Goal: Task Accomplishment & Management: Complete application form

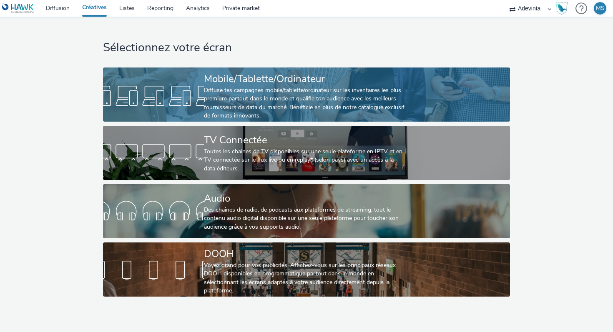
click at [197, 118] on link "Mobile/Tablette/Ordinateur Diffuse tes campagnes mobile/tablette/ordinateur sur…" at bounding box center [306, 95] width 407 height 54
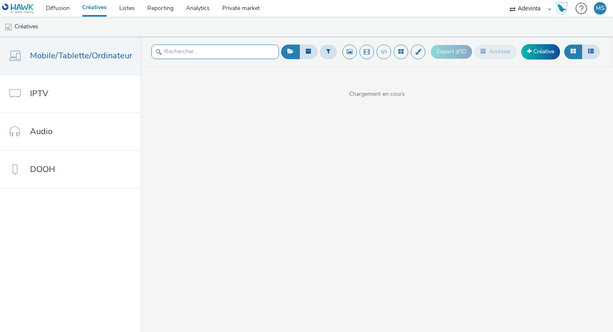
click at [201, 51] on input "text" at bounding box center [215, 52] width 128 height 15
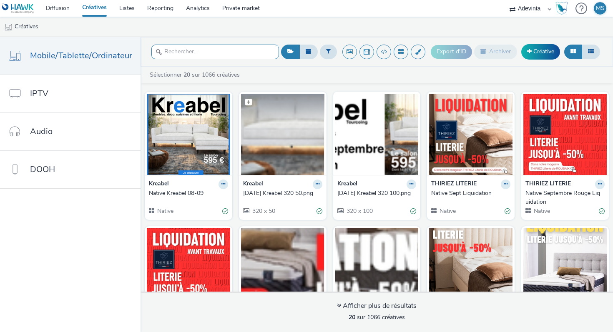
scroll to position [326, 0]
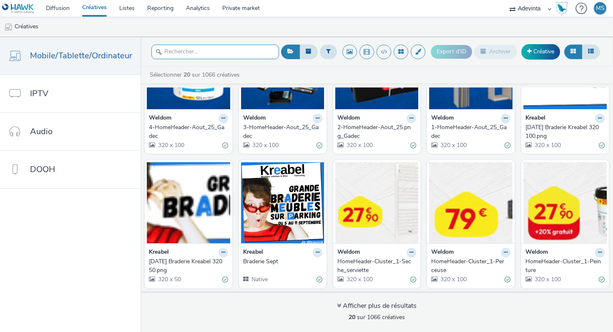
click at [216, 49] on input "text" at bounding box center [215, 52] width 128 height 15
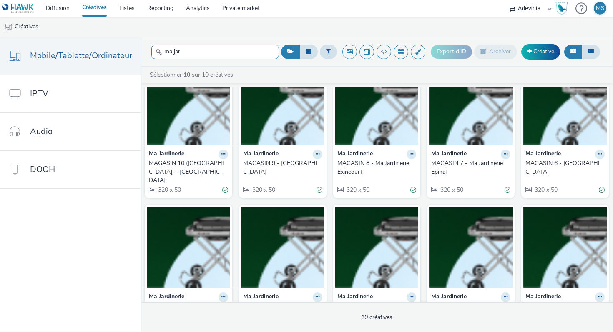
scroll to position [0, 0]
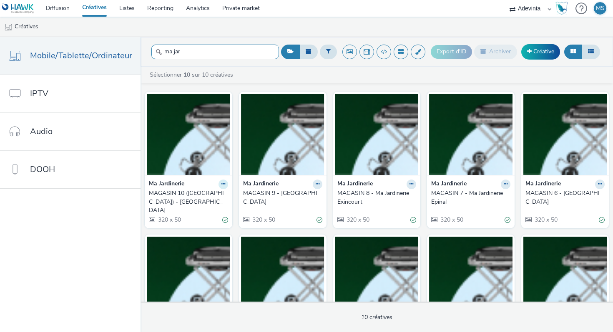
type input "ma jar"
click at [221, 183] on icon at bounding box center [223, 184] width 4 height 5
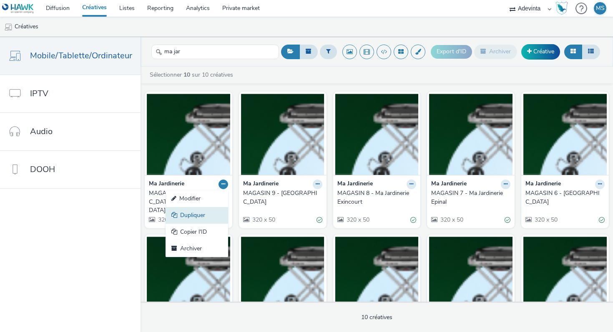
click at [212, 212] on link "Dupliquer" at bounding box center [197, 215] width 63 height 17
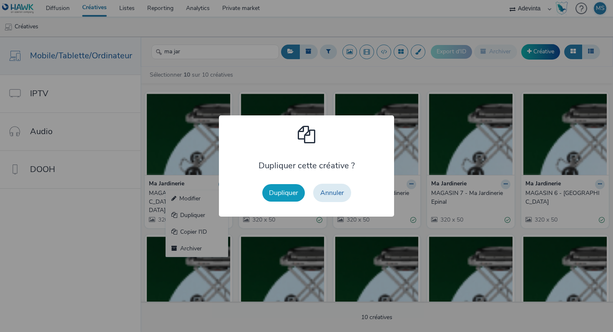
click at [286, 191] on button "Dupliquer" at bounding box center [283, 193] width 43 height 18
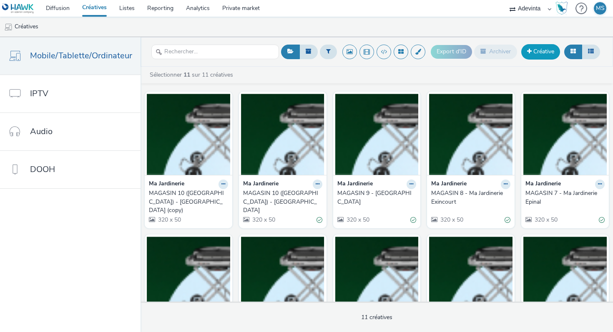
click at [526, 49] on link "Créative" at bounding box center [540, 51] width 39 height 15
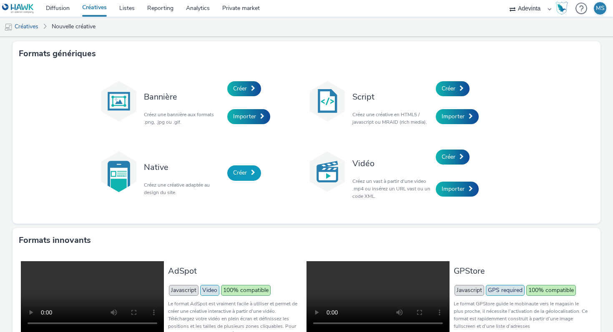
click at [232, 176] on link "Créer" at bounding box center [244, 173] width 34 height 15
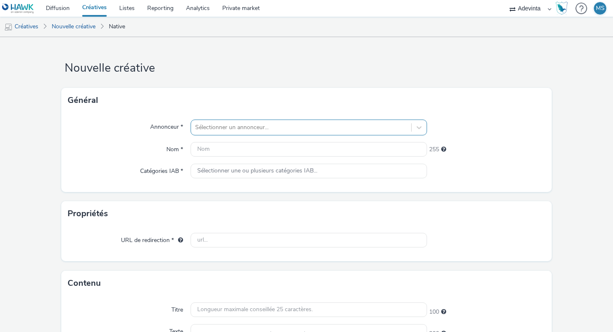
click at [216, 126] on div at bounding box center [301, 128] width 212 height 10
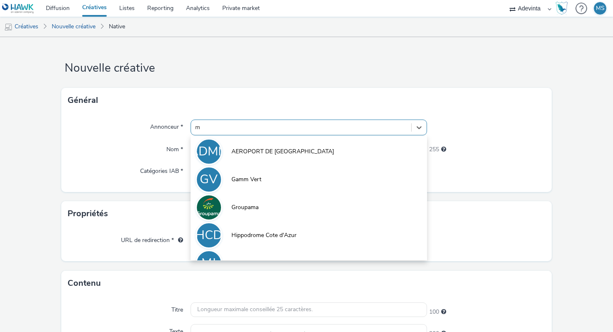
type input "ma"
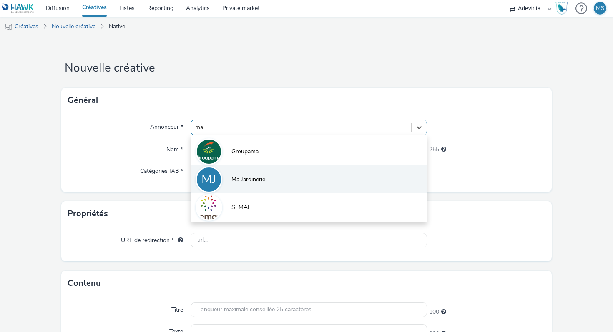
click at [247, 183] on span "Ma Jardinerie" at bounding box center [248, 180] width 34 height 8
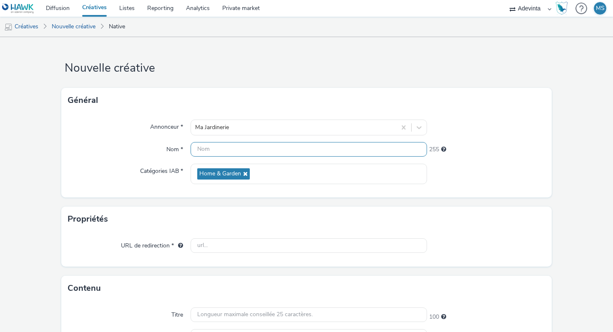
click at [237, 155] on input "text" at bounding box center [309, 149] width 236 height 15
type input "Native-Générique-Ma jardinerie"
click at [151, 143] on div "Nom *" at bounding box center [129, 149] width 123 height 15
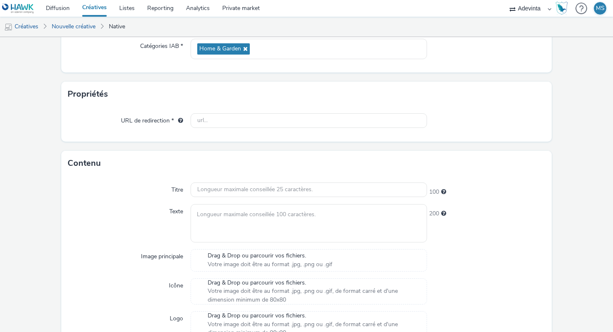
scroll to position [150, 0]
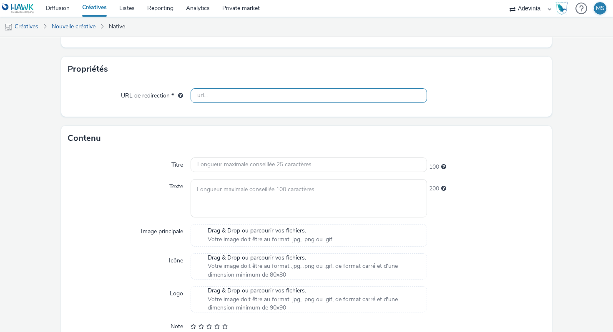
click at [242, 99] on input "text" at bounding box center [309, 95] width 236 height 15
paste input "[URL][DOMAIN_NAME]"
type input "[URL][DOMAIN_NAME]"
click at [212, 62] on div "Propriétés" at bounding box center [306, 69] width 490 height 25
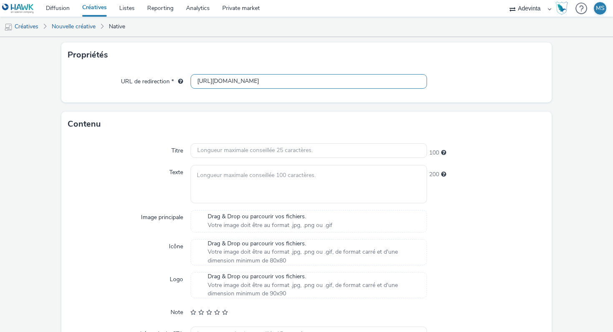
scroll to position [0, 0]
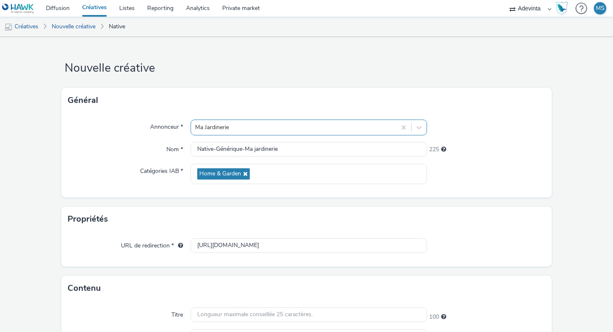
click at [243, 123] on div at bounding box center [293, 128] width 197 height 10
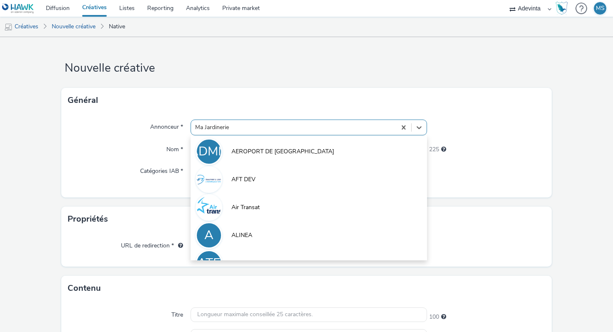
click at [202, 102] on div "Général" at bounding box center [306, 100] width 490 height 25
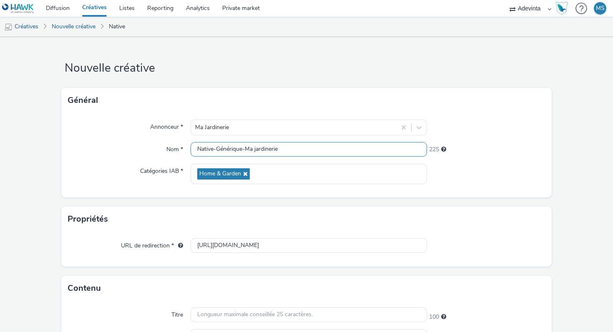
click at [283, 152] on input "Native-Générique-Ma jardinerie" at bounding box center [309, 149] width 236 height 15
paste input "Aubange"
type input "Native-Générique-Ma jardinerie-Aubange"
click at [123, 164] on div "Catégories IAB *" at bounding box center [129, 174] width 123 height 20
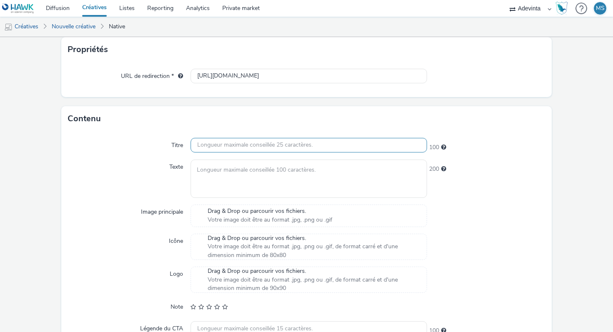
scroll to position [169, 0]
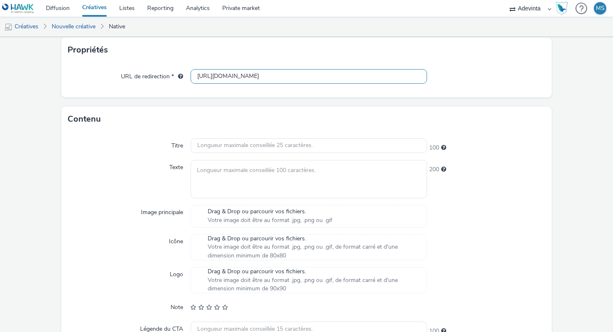
click at [242, 70] on input "[URL][DOMAIN_NAME]" at bounding box center [309, 76] width 236 height 15
click at [242, 73] on input "[URL][DOMAIN_NAME]" at bounding box center [309, 76] width 236 height 15
paste input "aubange"
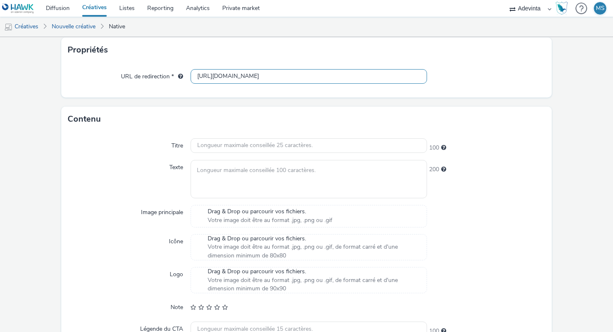
type input "https://shop.majardinerie.com/aubange/magasins"
click at [195, 94] on div "URL de redirection * https://shop.majardinerie.com/aubange/magasins" at bounding box center [306, 80] width 490 height 35
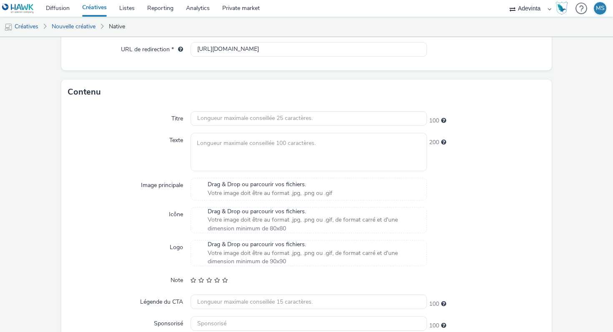
scroll to position [197, 0]
click at [217, 120] on input "text" at bounding box center [309, 117] width 236 height 15
paste input "Retrouvez nos produits Décor Jardin près de chez vous."
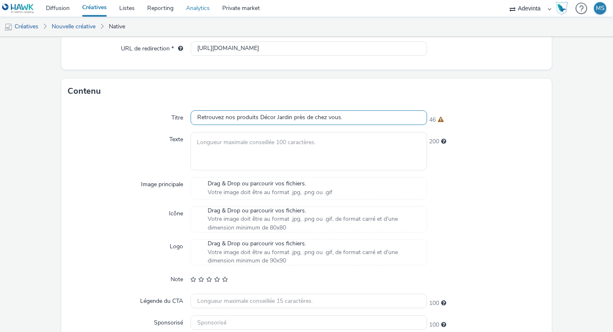
type input "Retrouvez nos produits Décor Jardin près de chez vous."
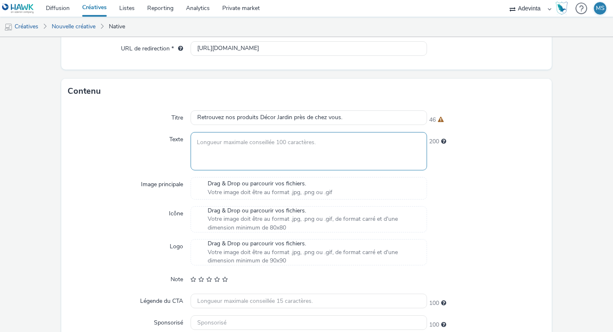
click at [300, 139] on textarea at bounding box center [309, 151] width 236 height 38
paste textarea "Disponibles chez Ma Jardinerie Aubange."
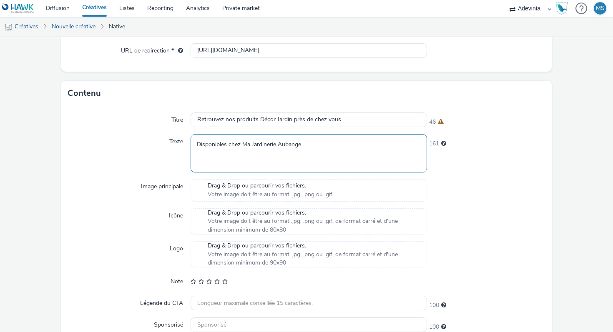
scroll to position [213, 0]
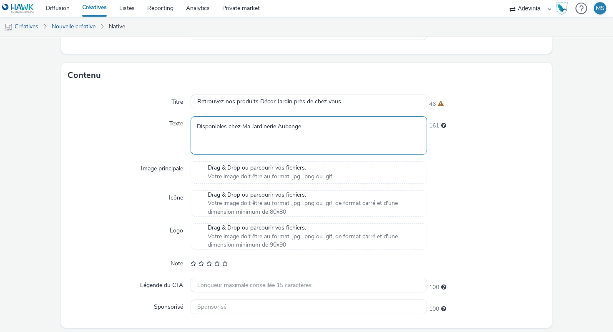
type textarea "Disponibles chez Ma Jardinerie Aubange."
click at [270, 169] on span "Drag & Drop ou parcourir vos fichiers." at bounding box center [270, 168] width 125 height 8
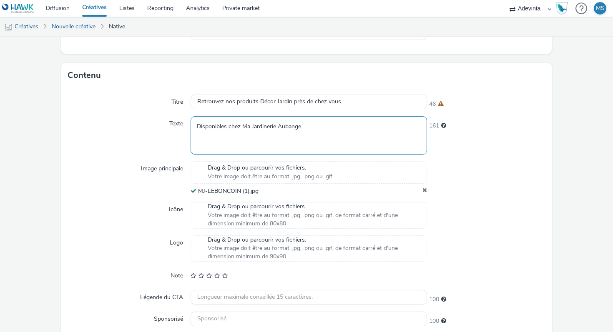
scroll to position [252, 0]
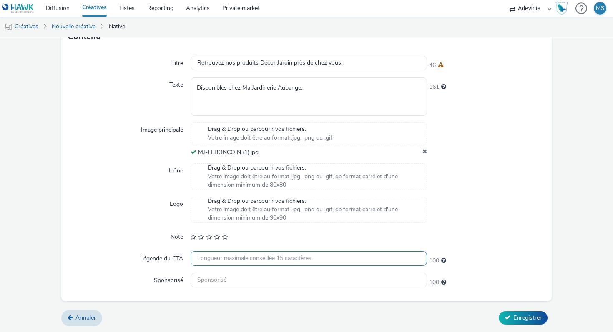
click at [252, 256] on input "text" at bounding box center [309, 258] width 236 height 15
click at [238, 262] on input "text" at bounding box center [309, 258] width 236 height 15
click at [219, 277] on input "text" at bounding box center [309, 280] width 236 height 15
click at [219, 280] on input "text" at bounding box center [309, 280] width 236 height 15
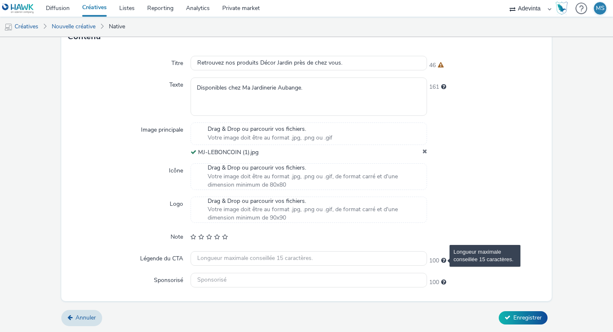
click at [444, 260] on span "Longueur maximale conseillée 15 caractères." at bounding box center [443, 261] width 5 height 6
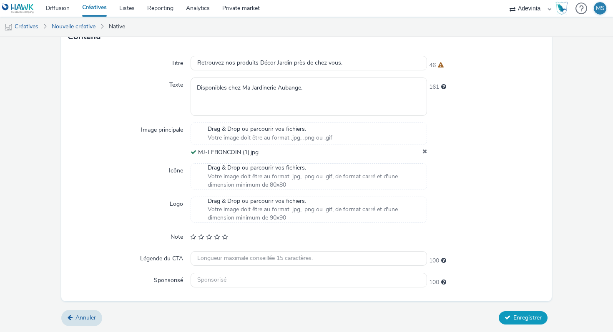
click at [533, 323] on button "Enregistrer" at bounding box center [523, 317] width 49 height 13
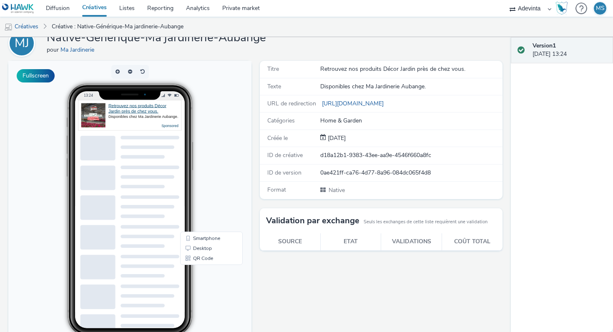
scroll to position [27, 0]
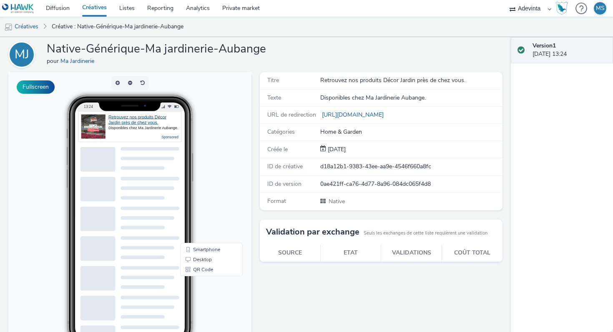
click at [198, 45] on h1 "Native-Générique-Ma jardinerie-Aubange" at bounding box center [156, 49] width 219 height 16
drag, startPoint x: 198, startPoint y: 45, endPoint x: 147, endPoint y: 48, distance: 50.9
click at [147, 48] on h1 "Native-Générique-Ma jardinerie-Aubange" at bounding box center [156, 49] width 219 height 16
copy h1 "Ma jardinerie"
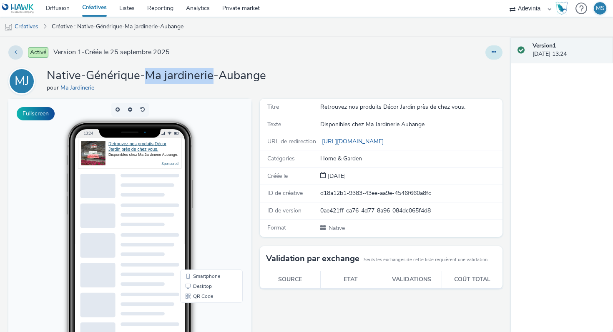
click at [494, 51] on icon at bounding box center [494, 52] width 5 height 6
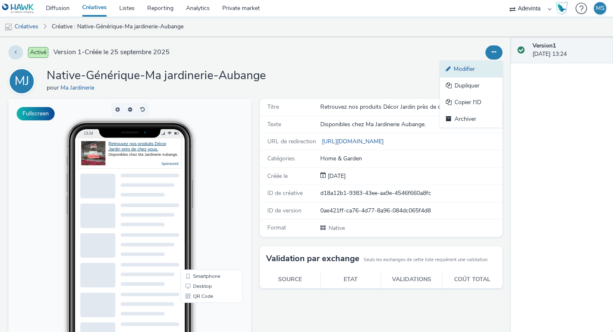
click at [474, 73] on link "Modifier" at bounding box center [471, 69] width 63 height 17
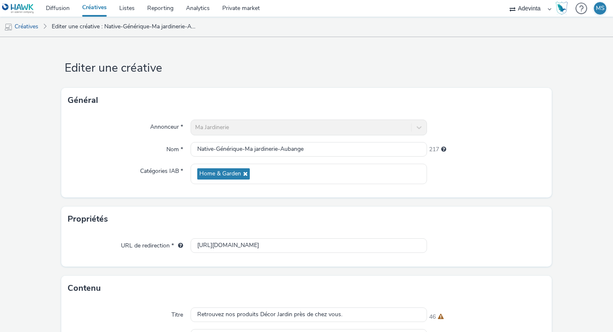
scroll to position [266, 0]
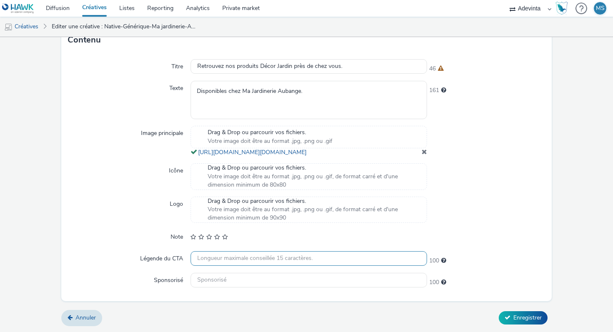
click at [230, 261] on input "text" at bounding box center [309, 258] width 236 height 15
click at [208, 281] on input "text" at bounding box center [309, 280] width 236 height 15
paste input "Ma jardinerie"
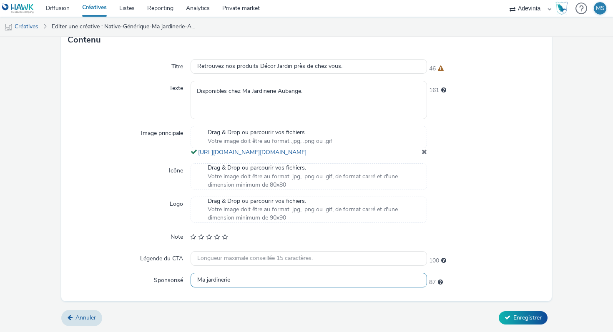
type input "Ma jardinerie"
click at [151, 269] on div "Titre Retrouvez nos produits Décor Jardin près de chez vous. 46 Texte Disponibl…" at bounding box center [306, 177] width 490 height 249
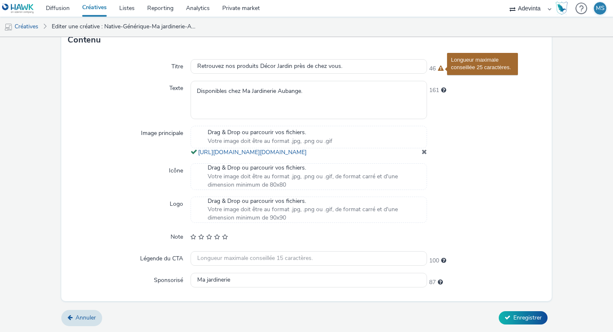
click at [440, 65] on span "Longueur maximale conseillée 25 caractères." at bounding box center [441, 68] width 6 height 6
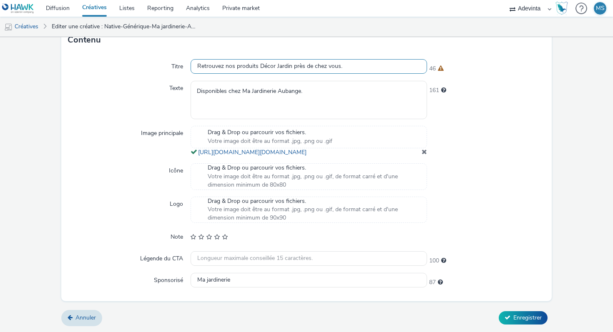
click at [359, 59] on input "Retrouvez nos produits Décor Jardin près de chez vous." at bounding box center [309, 66] width 236 height 15
click at [175, 257] on label "Légende du CTA" at bounding box center [162, 257] width 50 height 12
drag, startPoint x: 175, startPoint y: 257, endPoint x: 161, endPoint y: 257, distance: 14.2
click at [163, 257] on label "Légende du CTA" at bounding box center [162, 257] width 50 height 12
click at [234, 59] on input "Retrouvez nos produits Décor Jardin près de chez vous." at bounding box center [309, 66] width 236 height 15
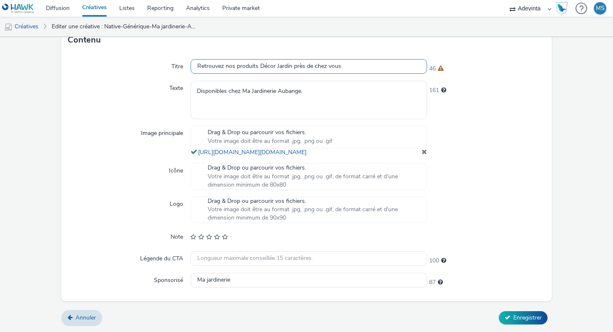
click at [234, 59] on input "Retrouvez nos produits Décor Jardin près de chez vous." at bounding box center [309, 66] width 236 height 15
paste input "N"
type input "Nos produits Décor Jardin près de chez vous."
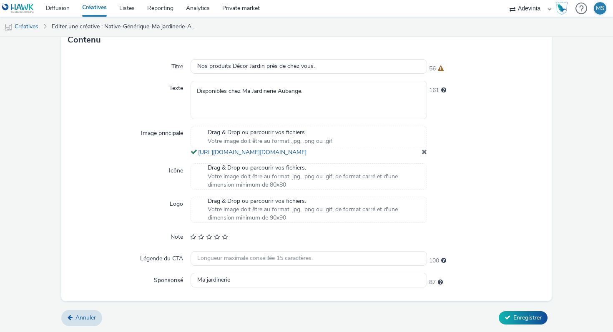
click at [165, 81] on div "Texte" at bounding box center [129, 100] width 123 height 38
click at [329, 59] on input "Nos produits Décor Jardin près de chez vous." at bounding box center [309, 66] width 236 height 15
click at [260, 264] on input "text" at bounding box center [309, 258] width 236 height 15
click at [171, 259] on label "Légende du CTA" at bounding box center [162, 257] width 50 height 12
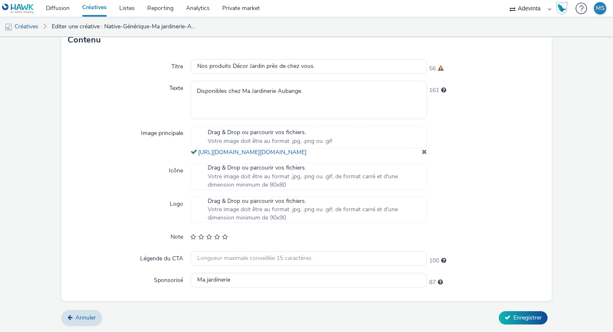
click at [177, 259] on label "Légende du CTA" at bounding box center [162, 257] width 50 height 12
click at [238, 284] on input "Ma jardinerie" at bounding box center [309, 280] width 236 height 15
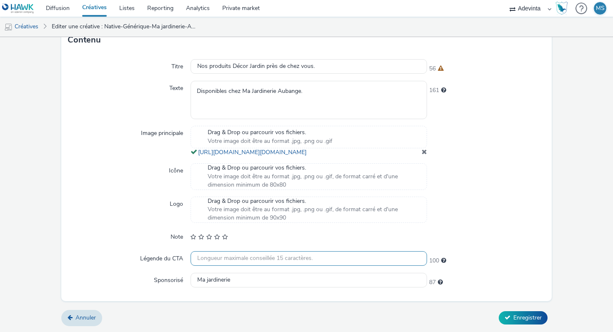
click at [225, 262] on input "text" at bounding box center [309, 258] width 236 height 15
paste input "Visitez-nous !"
type input "Visitez-nous !"
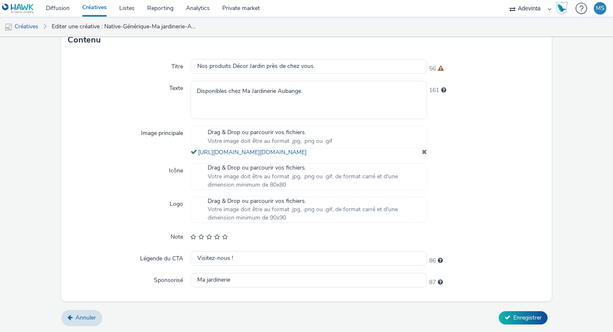
click at [167, 251] on div "Titre Nos produits Décor Jardin près de chez vous. 56 Texte Disponibles chez Ma…" at bounding box center [306, 177] width 490 height 249
click at [226, 235] on icon at bounding box center [226, 237] width 8 height 6
click at [293, 242] on div at bounding box center [309, 237] width 236 height 15
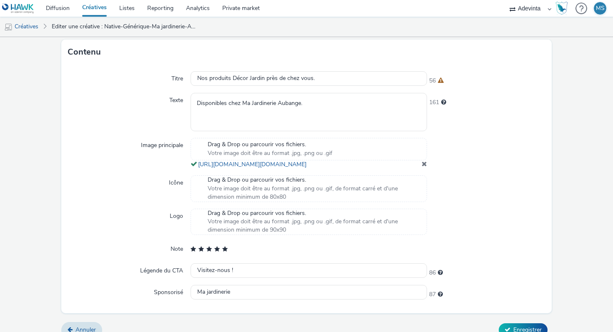
scroll to position [266, 0]
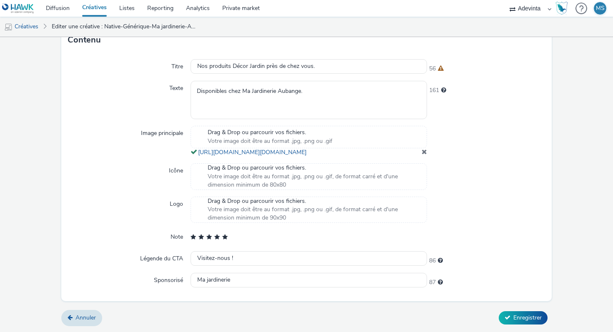
click at [533, 324] on div "Annuler Enregistrer" at bounding box center [306, 318] width 490 height 15
click at [525, 321] on span "Enregistrer" at bounding box center [527, 318] width 28 height 8
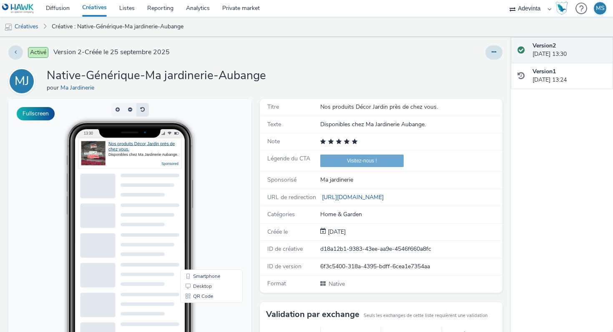
scroll to position [66, 0]
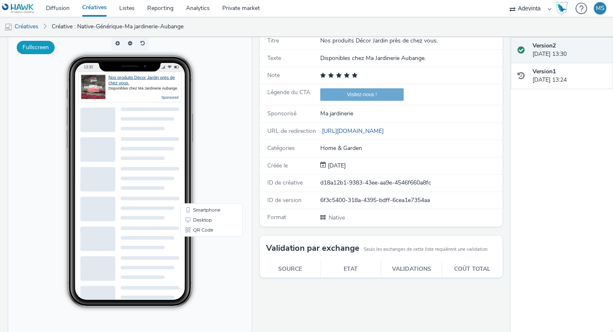
click at [35, 49] on button "Fullscreen" at bounding box center [36, 47] width 38 height 13
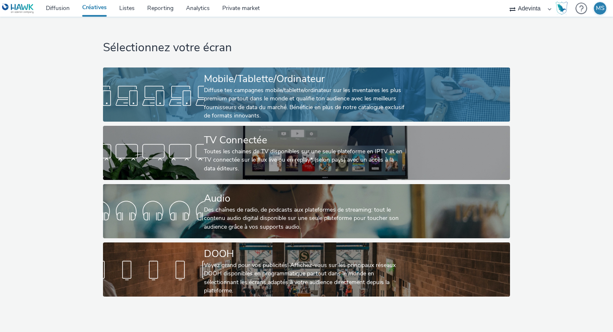
click at [266, 108] on div "Diffuse tes campagnes mobile/tablette/ordinateur sur les inventaires les plus p…" at bounding box center [305, 103] width 202 height 34
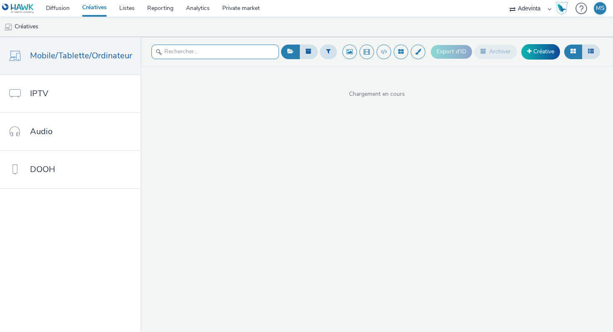
click at [198, 51] on input "text" at bounding box center [215, 52] width 128 height 15
type input "ma jardi"
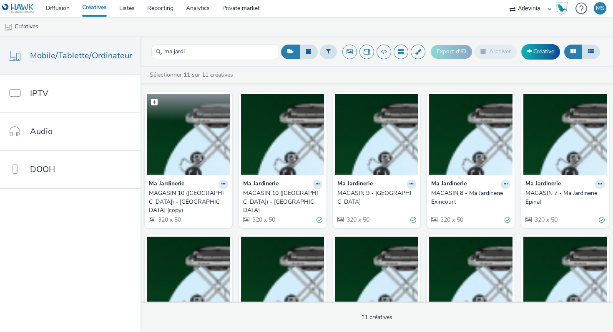
click at [215, 138] on img at bounding box center [188, 134] width 83 height 81
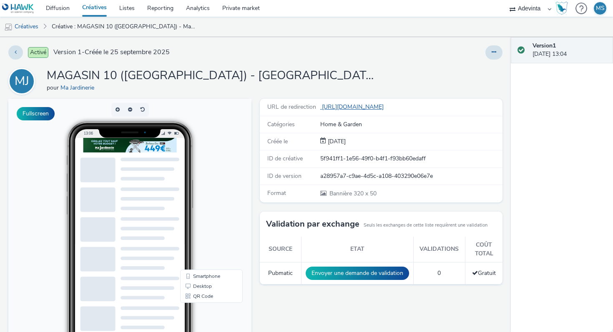
click at [359, 106] on link "https://shop.majardinerie.com/botans/magasins" at bounding box center [353, 107] width 67 height 8
click at [497, 55] on button at bounding box center [493, 52] width 17 height 14
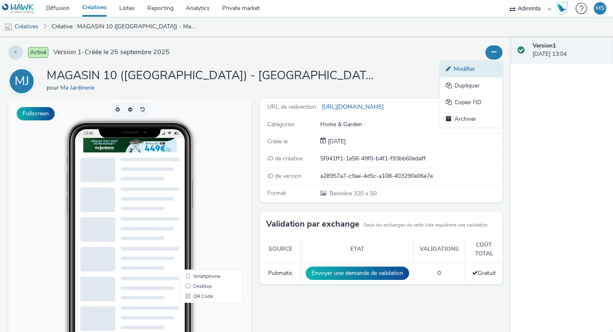
click at [464, 73] on link "Modifier" at bounding box center [471, 69] width 63 height 17
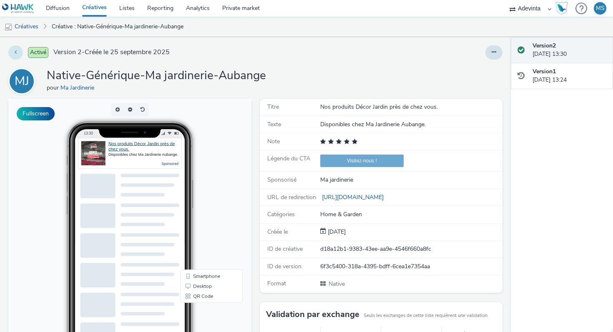
click at [16, 53] on icon at bounding box center [16, 52] width 2 height 6
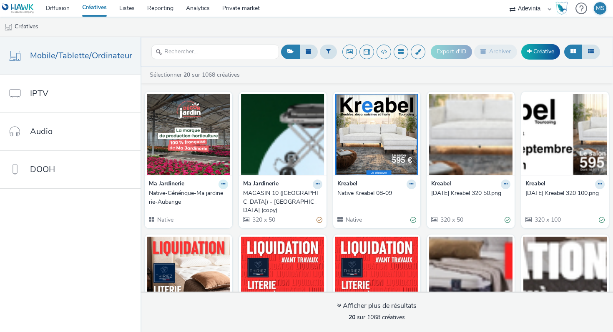
click at [220, 187] on button at bounding box center [223, 185] width 10 height 10
click at [212, 115] on img at bounding box center [188, 134] width 83 height 81
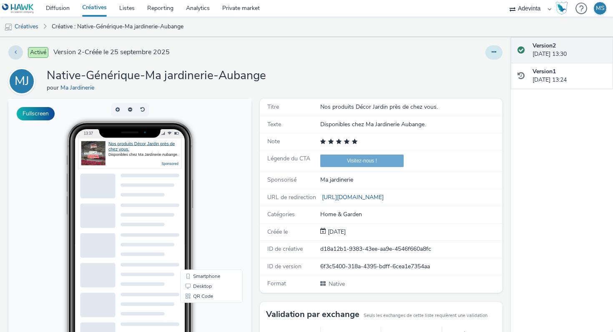
click at [492, 54] on icon at bounding box center [494, 52] width 5 height 6
click at [476, 68] on link "Modifier" at bounding box center [471, 69] width 63 height 17
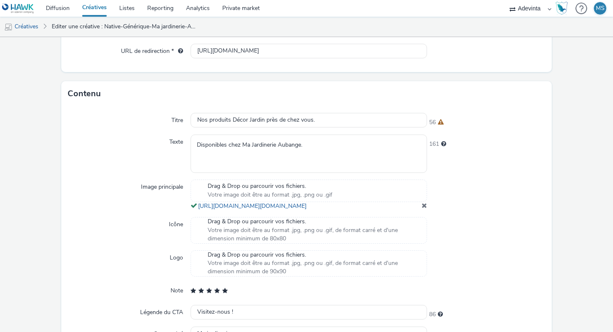
scroll to position [201, 0]
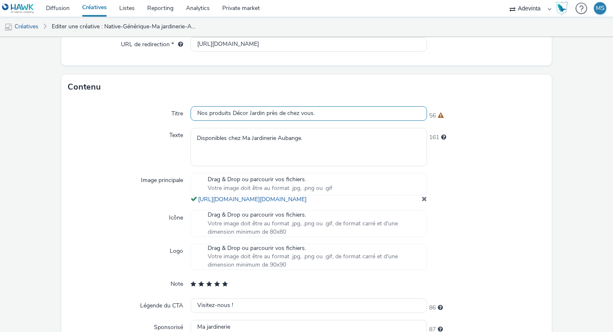
click at [245, 114] on input "Nos produits Décor Jardin près de chez vous." at bounding box center [309, 113] width 236 height 15
click at [245, 115] on input "Nos produits Décor Jardin près de chez vous." at bounding box center [309, 113] width 236 height 15
paste input "Retrouvez n"
type input "Retrouvez nos produits Décor Jardin près de chez vous."
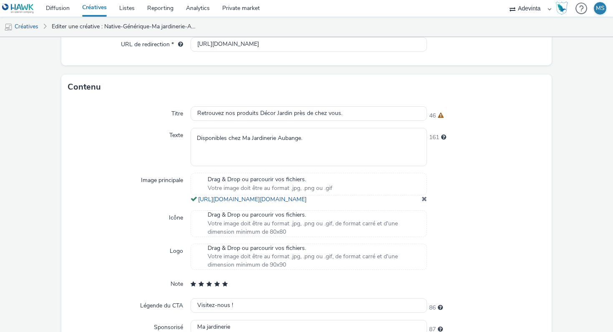
click at [164, 115] on div "Titre" at bounding box center [129, 113] width 123 height 15
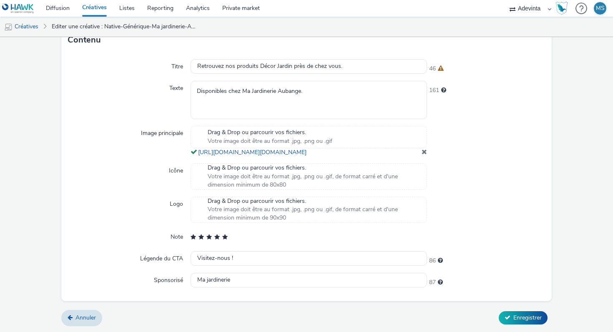
click at [505, 310] on form "Editer une créative Général Annonceur * Ma Jardinerie Nom * Native-Générique-Ma…" at bounding box center [306, 61] width 613 height 544
click at [505, 311] on button "Enregistrer" at bounding box center [523, 317] width 49 height 13
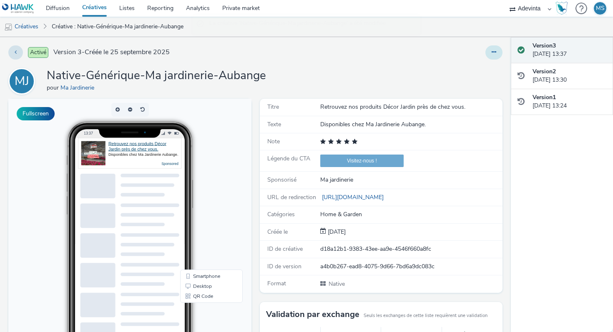
click at [489, 51] on button at bounding box center [493, 52] width 17 height 14
click at [182, 137] on div "13:37" at bounding box center [130, 133] width 110 height 9
click at [54, 115] on p-buttongroup at bounding box center [129, 110] width 243 height 14
click at [47, 115] on button "Fullscreen" at bounding box center [36, 113] width 38 height 13
click at [244, 73] on h1 "Native-Générique-Ma jardinerie-Aubange" at bounding box center [156, 76] width 219 height 16
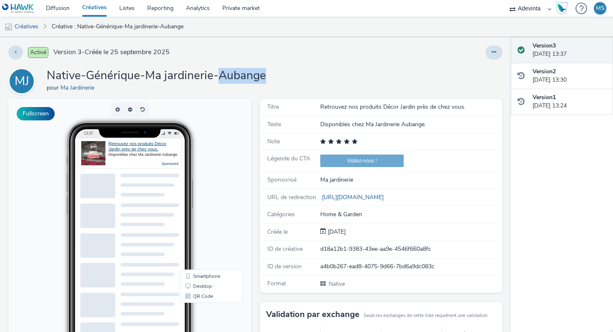
click at [244, 73] on h1 "Native-Générique-Ma jardinerie-Aubange" at bounding box center [156, 76] width 219 height 16
copy h1 "Aubange"
click at [496, 50] on button at bounding box center [493, 52] width 17 height 14
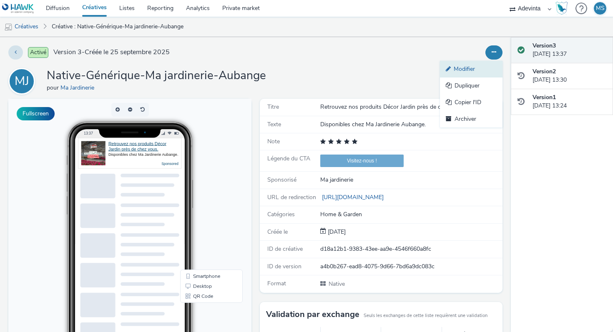
click at [472, 68] on link "Modifier" at bounding box center [471, 69] width 63 height 17
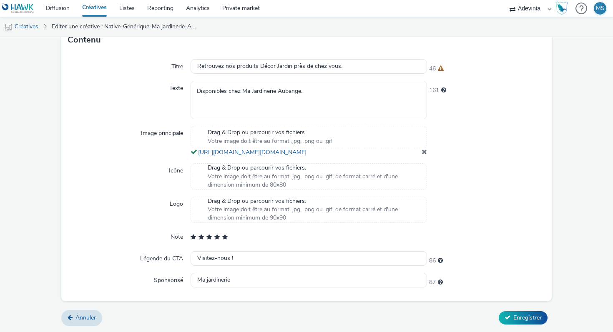
scroll to position [266, 0]
click at [445, 87] on span "Longueur maximale conseillée 100 caractères." at bounding box center [443, 90] width 5 height 6
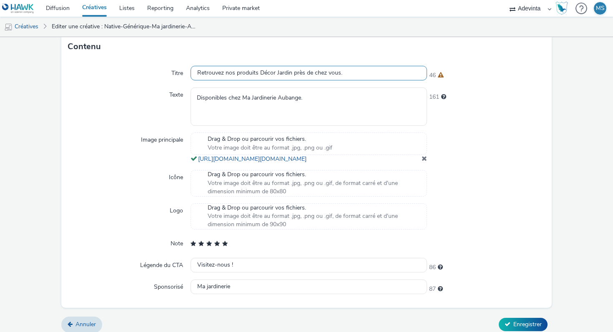
click at [241, 73] on input "Retrouvez nos produits Décor Jardin près de chez vous." at bounding box center [309, 73] width 236 height 15
paste input "Venez visiter dès maintenant"
click at [400, 75] on input "Venez visiter dès maintenant" at bounding box center [309, 73] width 236 height 15
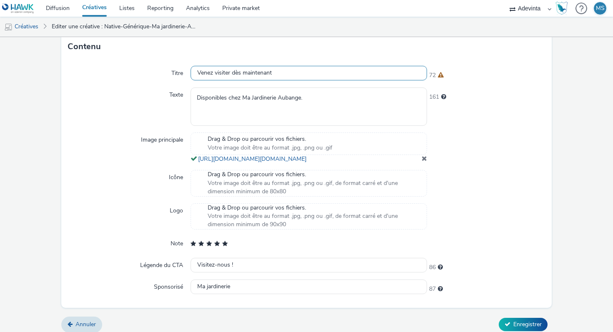
click at [261, 72] on input "Venez visiter dès maintenant" at bounding box center [309, 73] width 236 height 15
paste input "text"
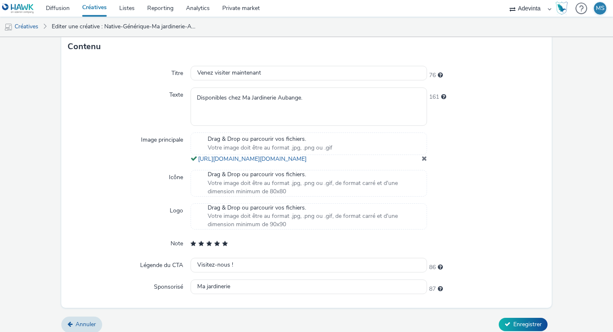
click at [292, 55] on div "Contenu" at bounding box center [306, 46] width 490 height 25
click at [253, 73] on input "Venez visiter maintenant" at bounding box center [309, 73] width 236 height 15
paste input "Produits Décor Jardin"
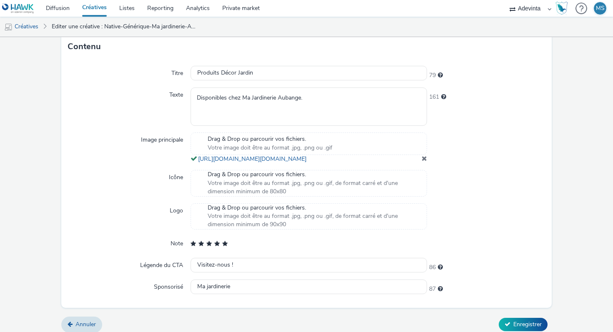
click at [248, 54] on div "Contenu" at bounding box center [306, 46] width 490 height 25
click at [225, 96] on textarea "Disponibles chez Ma Jardinerie Aubange." at bounding box center [309, 107] width 236 height 38
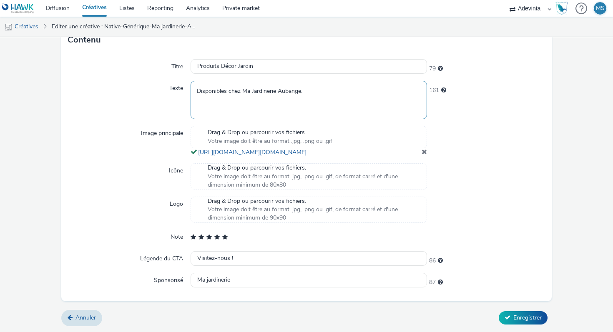
scroll to position [204, 0]
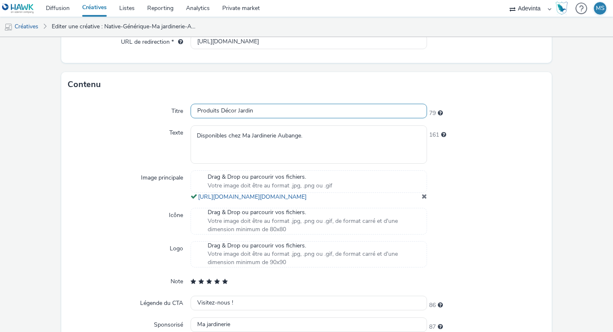
click at [242, 108] on input "Produits Décor Jardin" at bounding box center [309, 111] width 236 height 15
paste input "Décor Jardin près de chez vous"
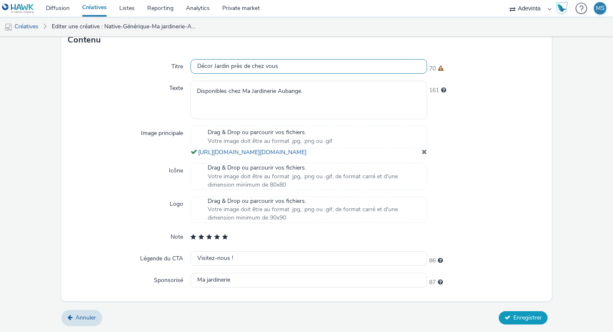
type input "Décor Jardin près de chez vous"
click at [511, 316] on button "Enregistrer" at bounding box center [523, 317] width 49 height 13
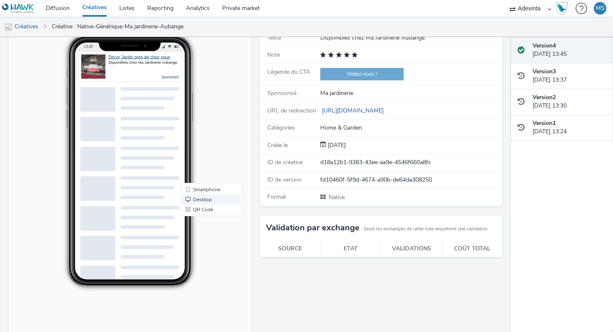
scroll to position [77, 0]
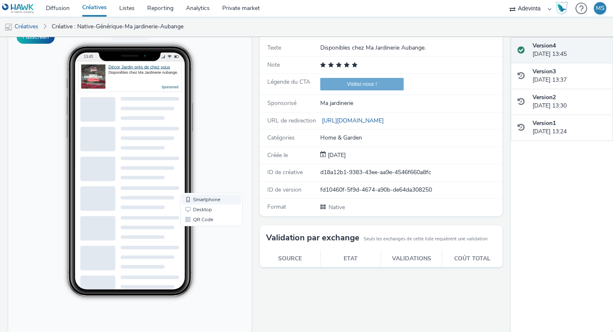
click at [201, 198] on link "Smartphone" at bounding box center [211, 200] width 59 height 10
click at [33, 39] on button "Fullscreen" at bounding box center [36, 36] width 38 height 13
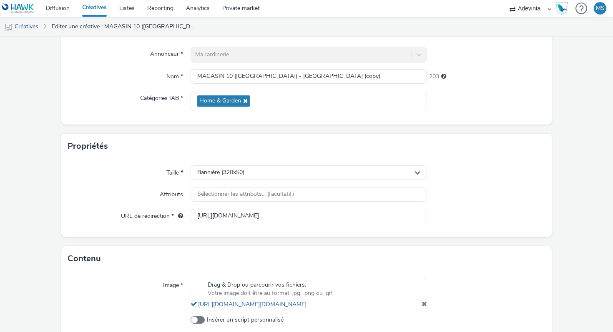
scroll to position [133, 0]
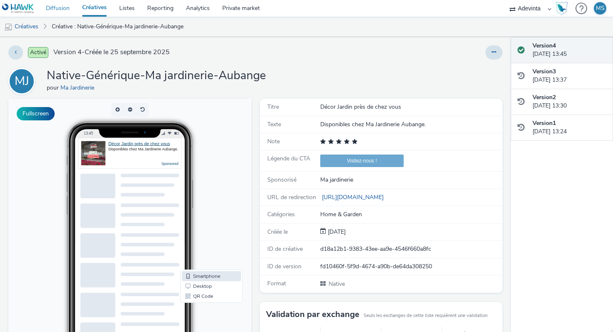
scroll to position [77, 0]
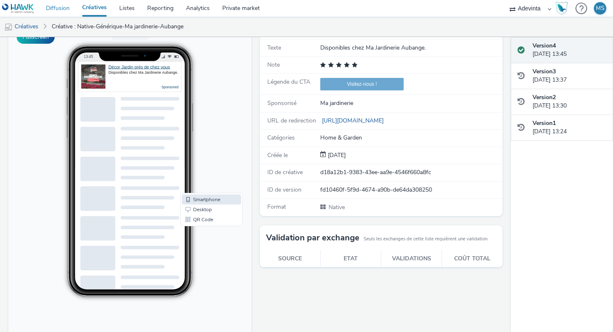
click at [64, 10] on link "Diffusion" at bounding box center [58, 8] width 36 height 17
